Goal: Information Seeking & Learning: Learn about a topic

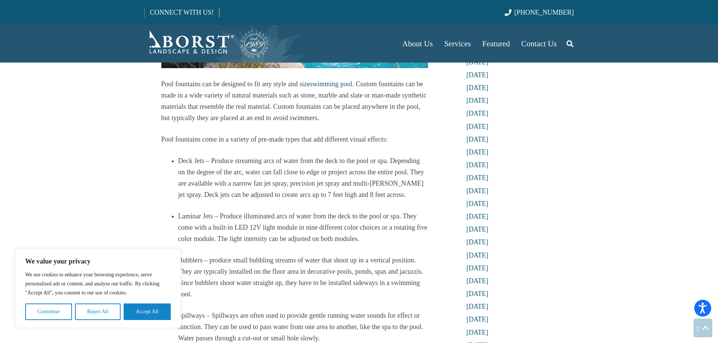
scroll to position [1319, 0]
drag, startPoint x: 205, startPoint y: 147, endPoint x: 176, endPoint y: 148, distance: 28.6
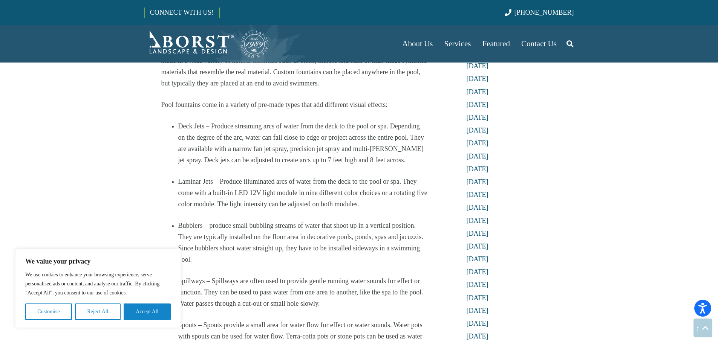
scroll to position [1394, 0]
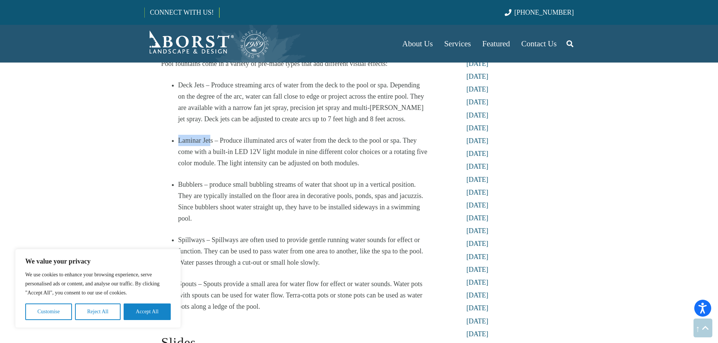
drag, startPoint x: 211, startPoint y: 130, endPoint x: 168, endPoint y: 127, distance: 43.8
click at [227, 135] on li "Laminar Jets – Produce illuminated arcs of water from the deck to the pool or s…" at bounding box center [303, 152] width 250 height 34
drag, startPoint x: 214, startPoint y: 129, endPoint x: 188, endPoint y: 126, distance: 25.8
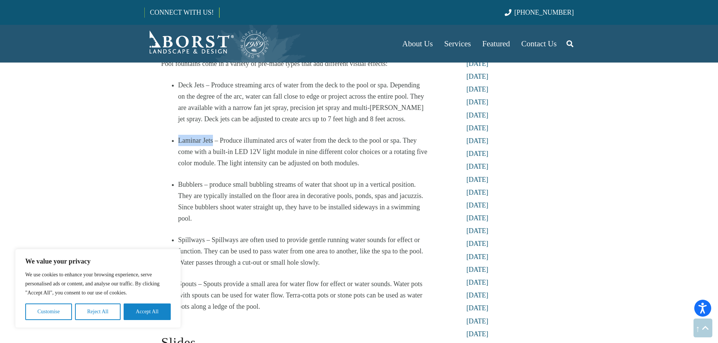
copy li "Laminar Jets"
